Goal: Answer question/provide support

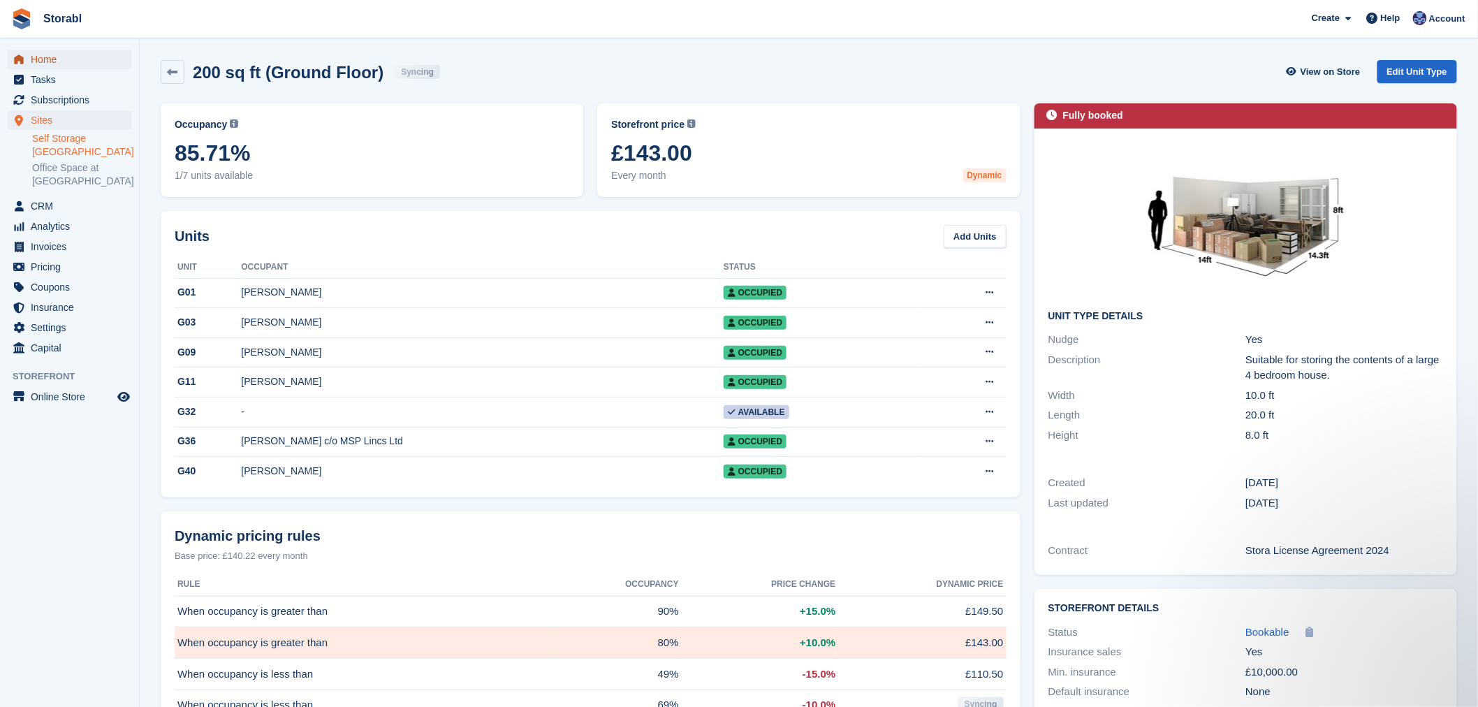
click at [86, 65] on span "Home" at bounding box center [73, 60] width 84 height 20
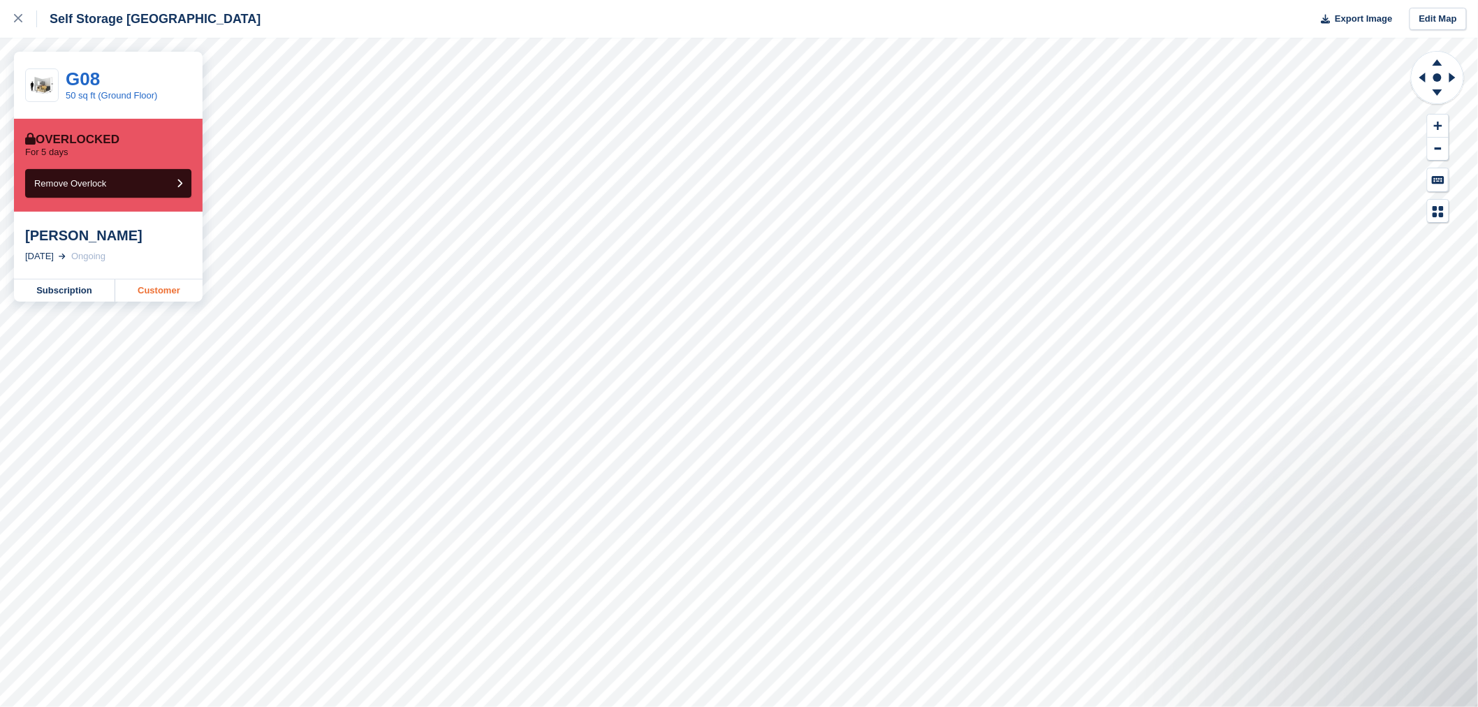
click at [176, 292] on link "Customer" at bounding box center [158, 290] width 87 height 22
